Goal: Transaction & Acquisition: Book appointment/travel/reservation

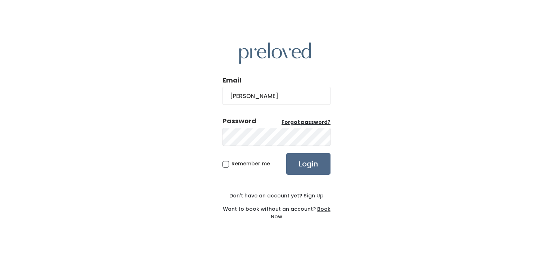
type input "kaitlyn.clare14@gmail.com"
click at [286, 153] on input "Login" at bounding box center [308, 164] width 44 height 22
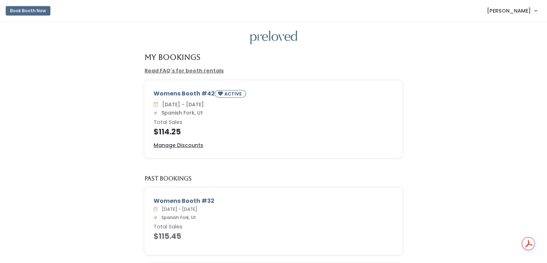
click at [36, 13] on button "Book Booth Now" at bounding box center [28, 10] width 45 height 9
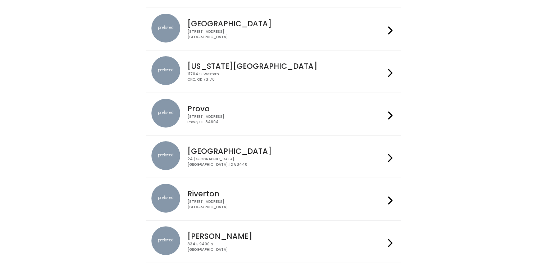
scroll to position [239, 0]
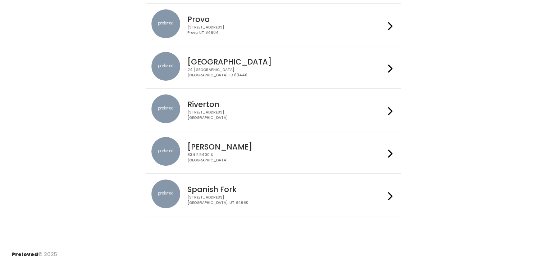
click at [251, 196] on div "244 N Main St Spanish Fork, UT 84660" at bounding box center [287, 200] width 198 height 10
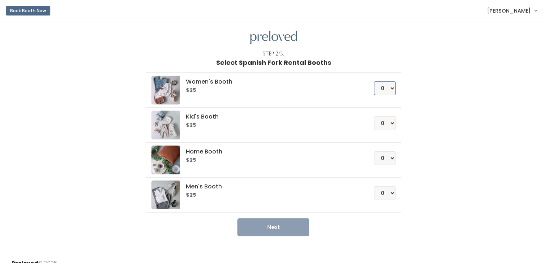
click at [389, 85] on select "0 1 2 3 4" at bounding box center [385, 88] width 22 height 14
select select "1"
click at [374, 81] on select "0 1 2 3 4" at bounding box center [385, 88] width 22 height 14
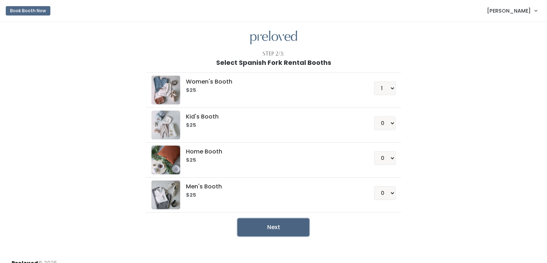
click at [288, 219] on button "Next" at bounding box center [274, 227] width 72 height 18
